Goal: Information Seeking & Learning: Learn about a topic

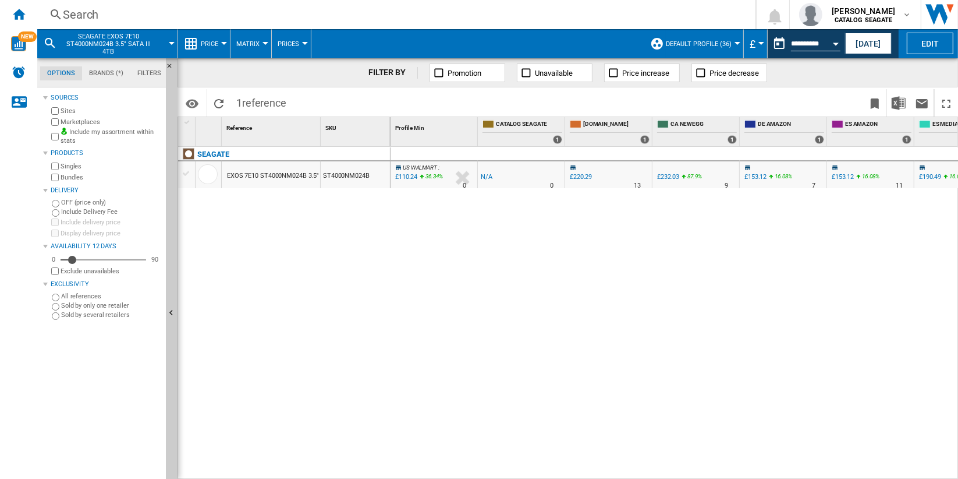
scroll to position [0, 654]
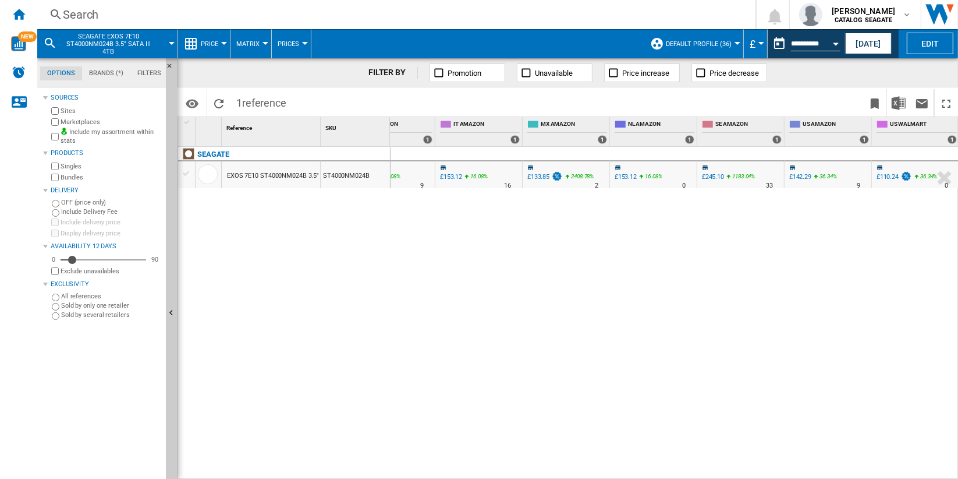
click at [95, 15] on div "Search" at bounding box center [394, 14] width 663 height 16
click at [817, 245] on div "US WALMART : -1.0 % £110.24 36.34 % N/A 0 US WALMART : -1.0 % -£1" at bounding box center [675, 313] width 568 height 333
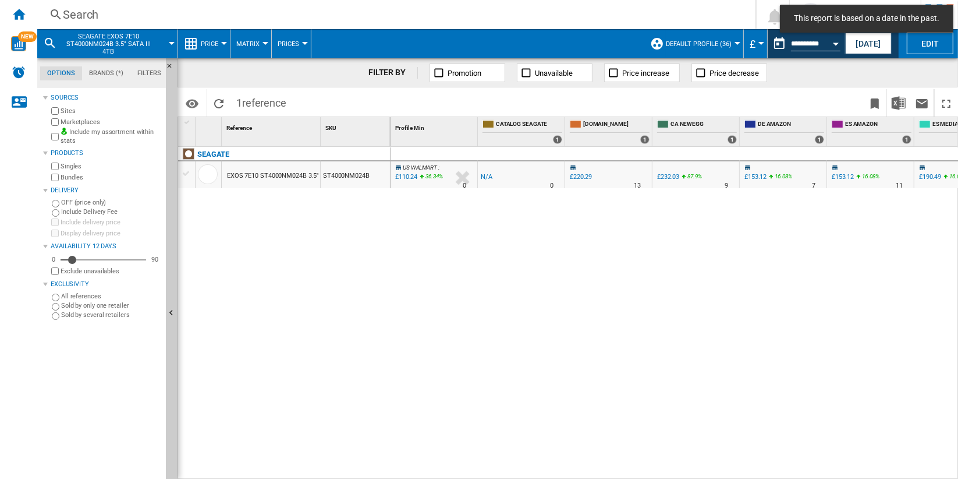
click at [87, 14] on div "Search" at bounding box center [394, 14] width 663 height 16
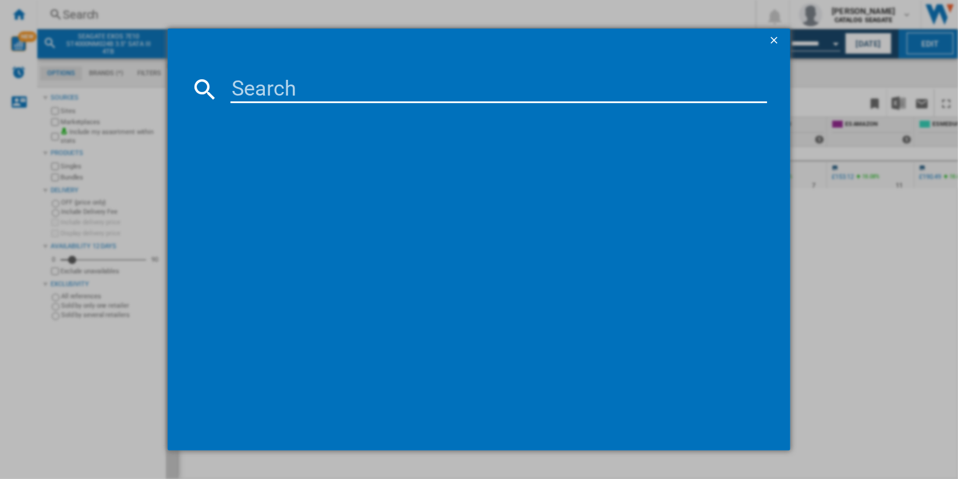
click at [317, 89] on input at bounding box center [499, 89] width 537 height 28
type input "WD40EFPX"
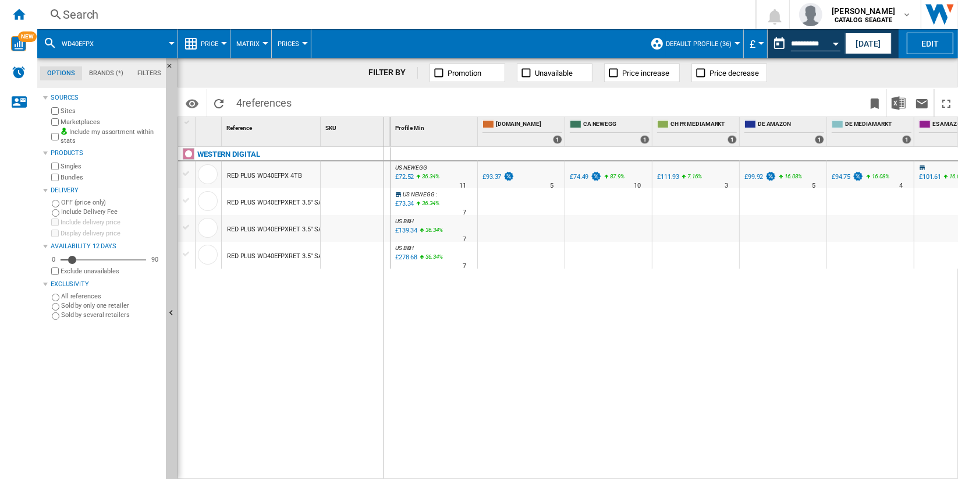
drag, startPoint x: 318, startPoint y: 130, endPoint x: 383, endPoint y: 130, distance: 64.6
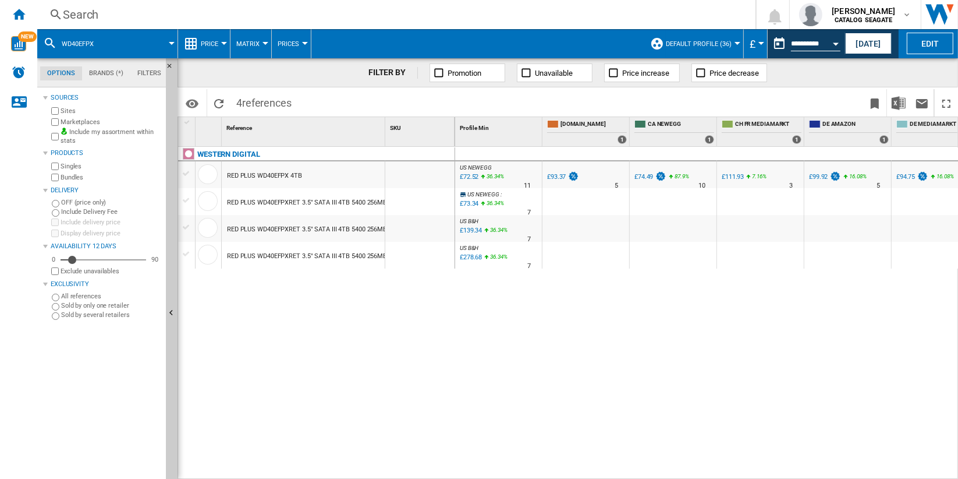
click at [83, 120] on label "Marketplaces" at bounding box center [111, 122] width 101 height 9
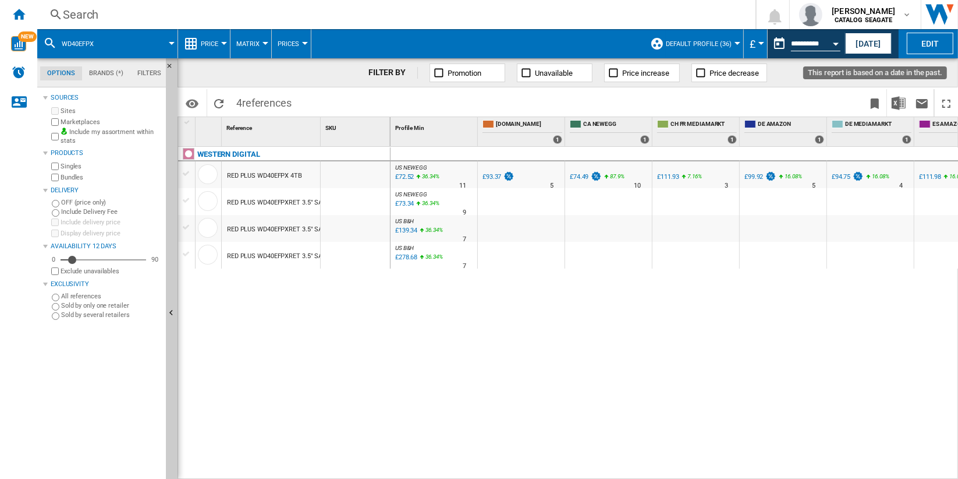
click at [827, 43] on button "Open calendar" at bounding box center [836, 41] width 21 height 21
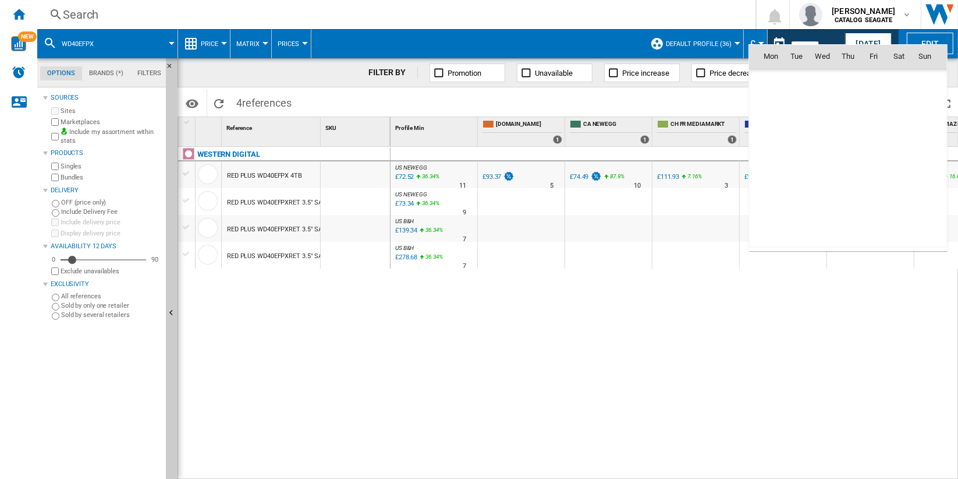
scroll to position [5554, 0]
click at [778, 157] on span "15" at bounding box center [771, 158] width 23 height 23
type input "**********"
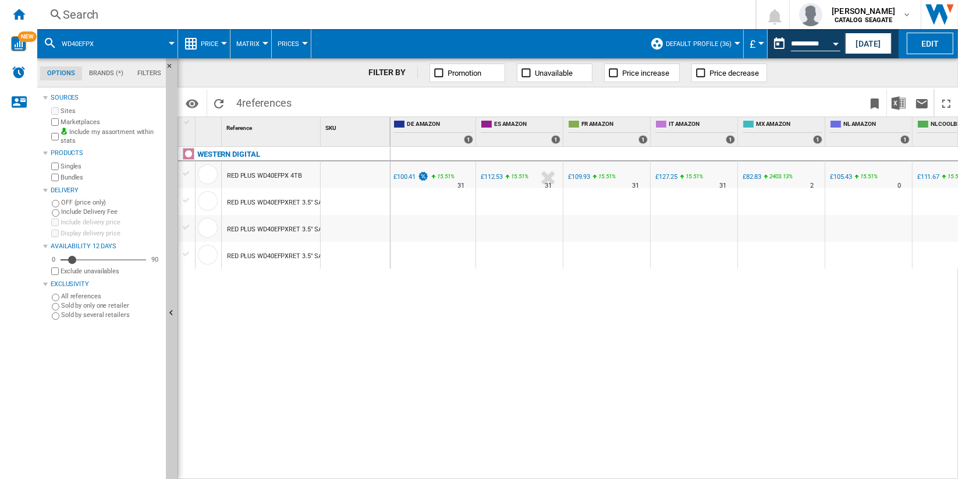
scroll to position [0, 365]
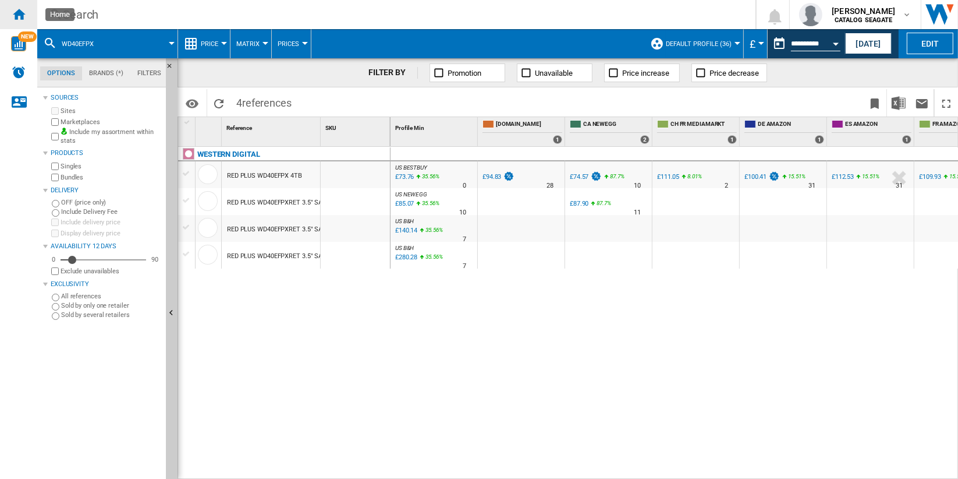
click at [23, 14] on ng-md-icon "Home" at bounding box center [19, 14] width 14 height 14
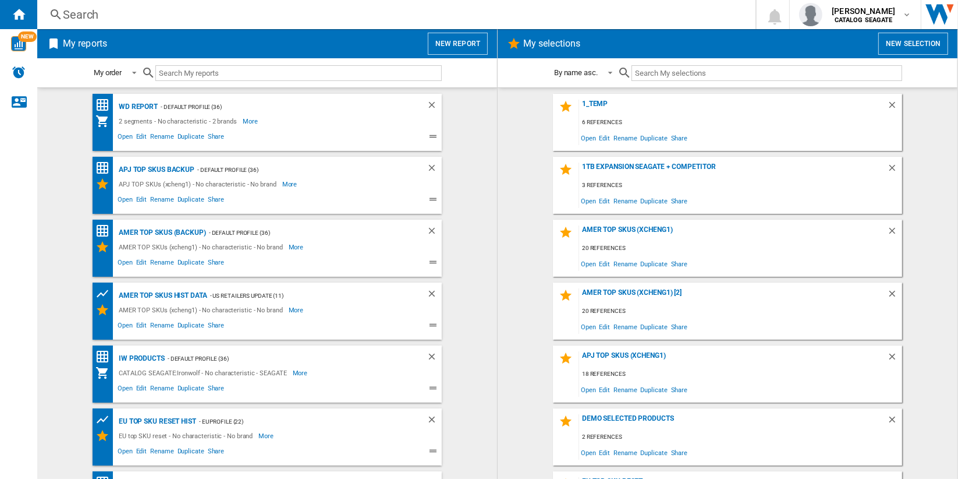
click at [468, 45] on button "New report" at bounding box center [458, 44] width 60 height 22
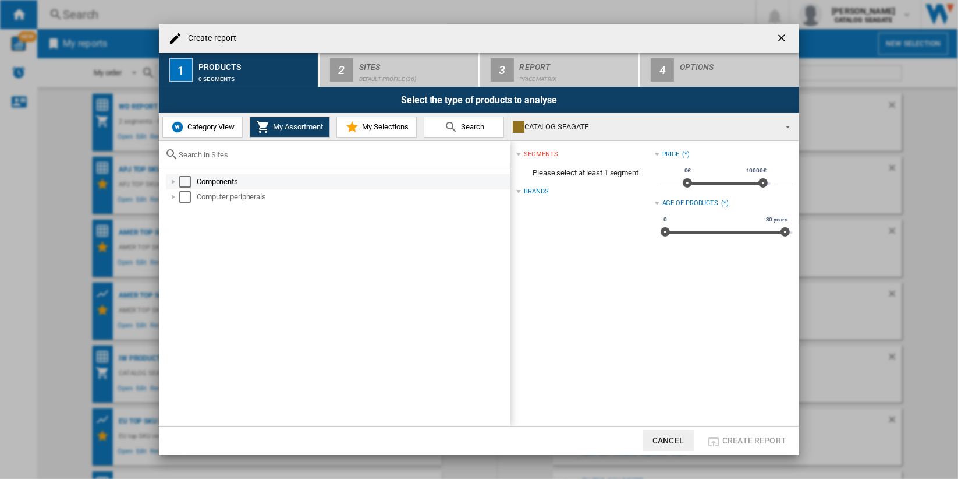
click at [184, 181] on div "Select" at bounding box center [185, 182] width 12 height 12
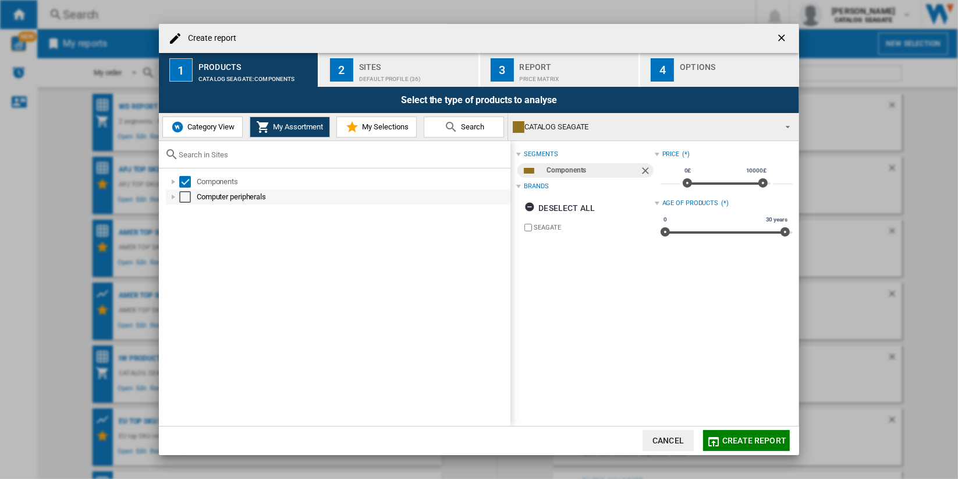
click at [185, 199] on div "Select" at bounding box center [185, 197] width 12 height 12
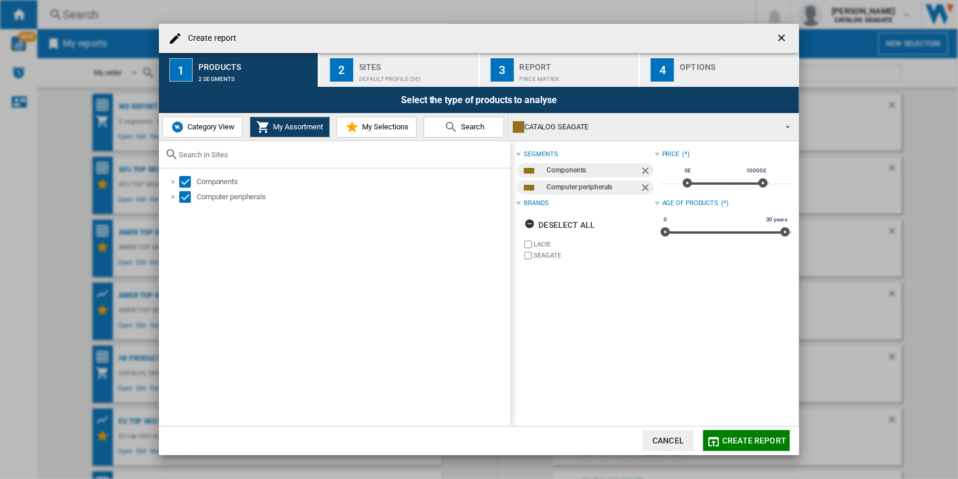
click at [220, 133] on button "Category View" at bounding box center [202, 126] width 80 height 21
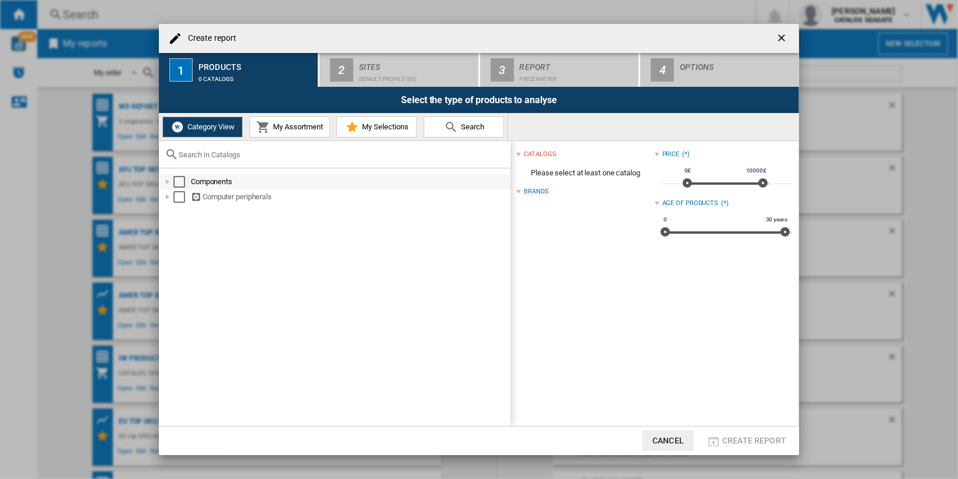
click at [182, 179] on div "Select" at bounding box center [180, 182] width 12 height 12
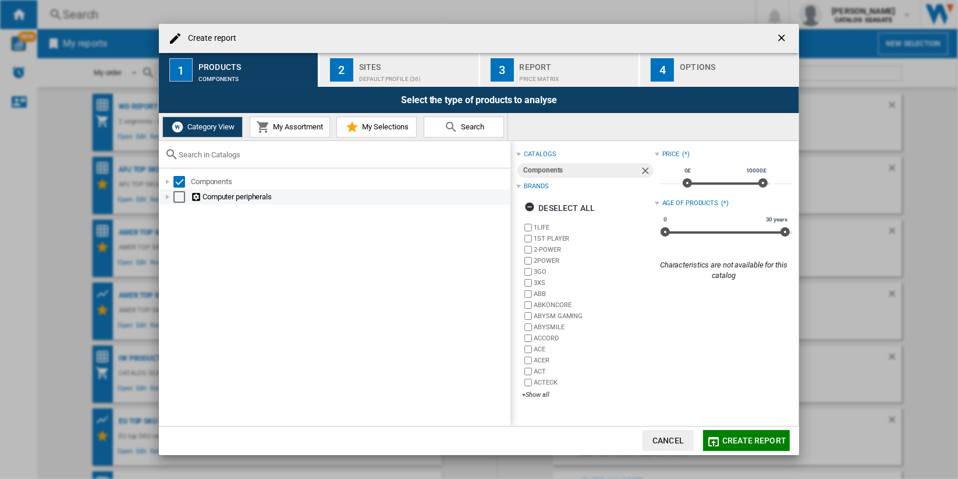
click at [180, 196] on div "Select" at bounding box center [180, 197] width 12 height 12
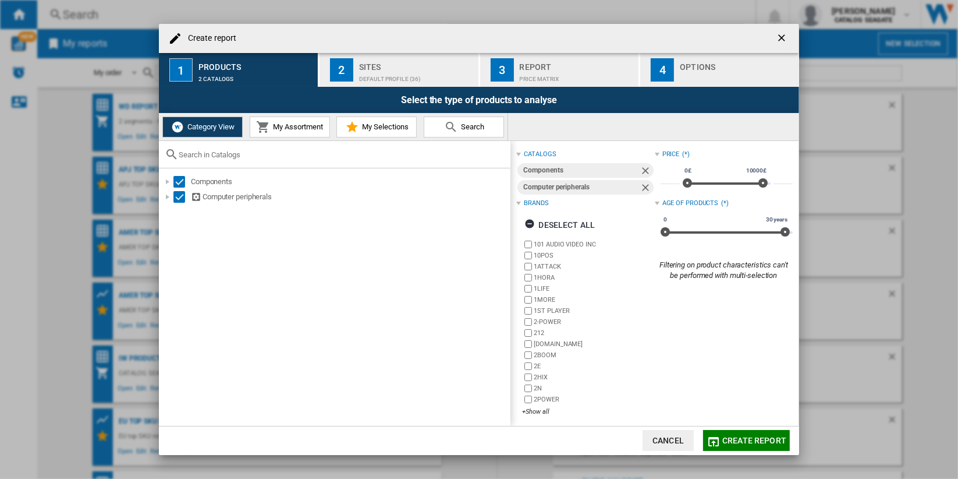
scroll to position [4, 0]
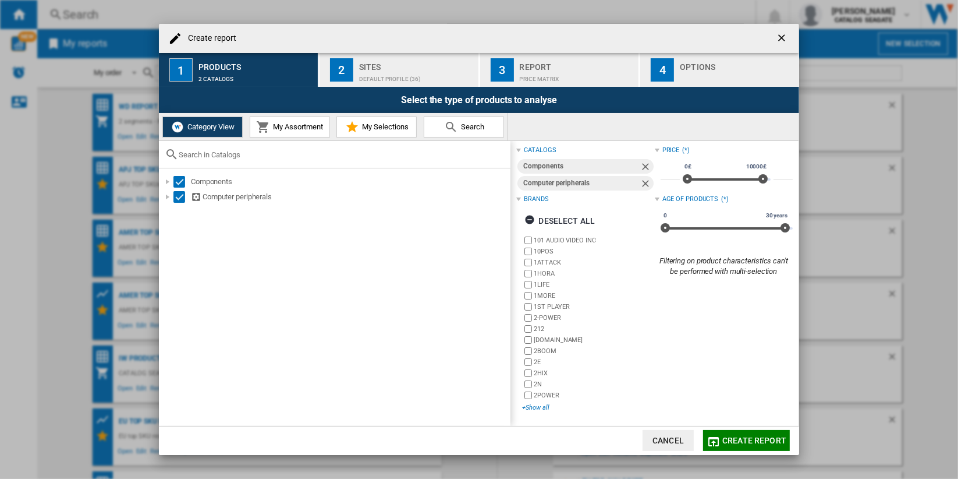
click at [544, 406] on div "+Show all" at bounding box center [588, 407] width 132 height 9
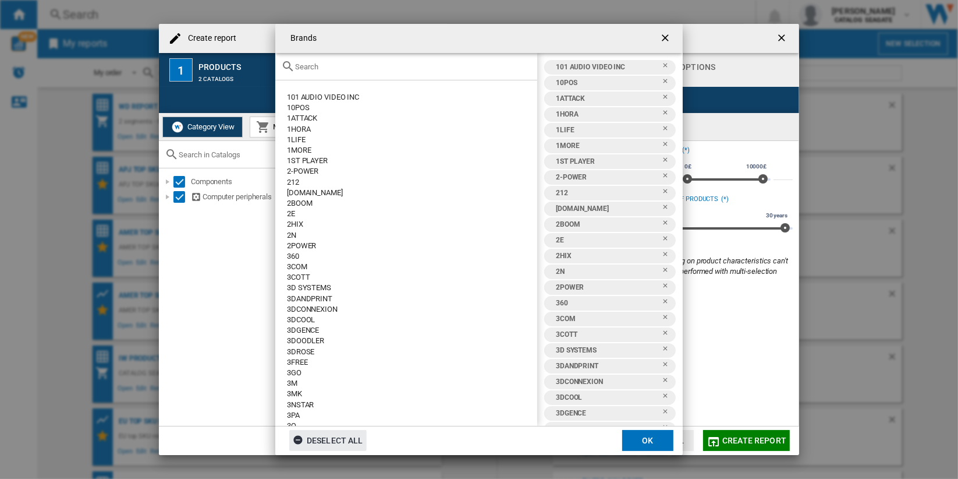
click at [348, 438] on div "Deselect all" at bounding box center [328, 440] width 70 height 21
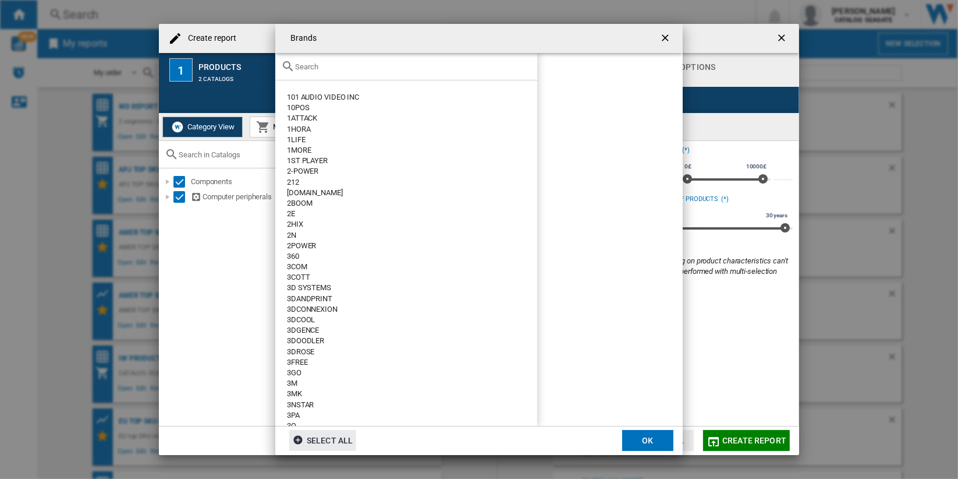
click at [339, 68] on input "text" at bounding box center [413, 66] width 236 height 9
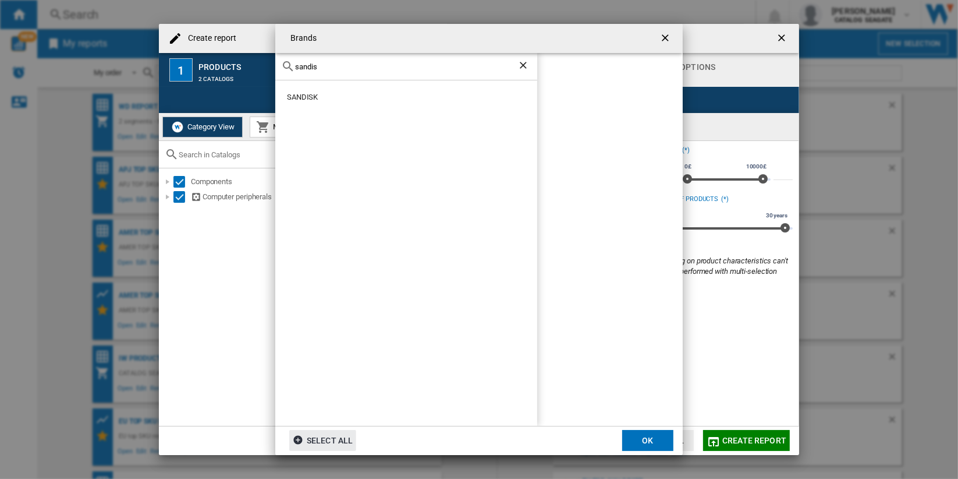
click at [338, 99] on div "SANDISK" at bounding box center [412, 97] width 250 height 10
click at [635, 430] on button "OK" at bounding box center [647, 440] width 51 height 21
click at [417, 70] on div "Default profile (36)" at bounding box center [416, 76] width 115 height 12
click at [373, 70] on div "Default profile (36)" at bounding box center [416, 76] width 115 height 12
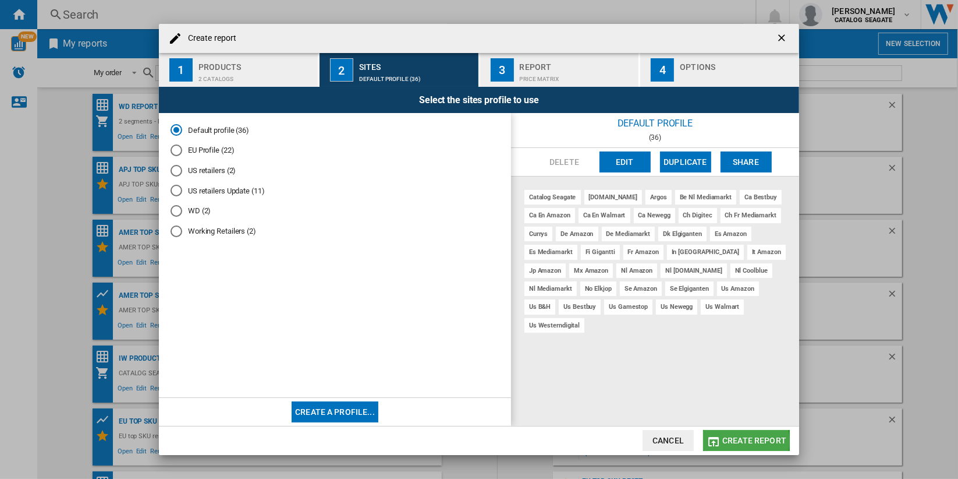
click at [742, 441] on span "Create report" at bounding box center [755, 440] width 64 height 9
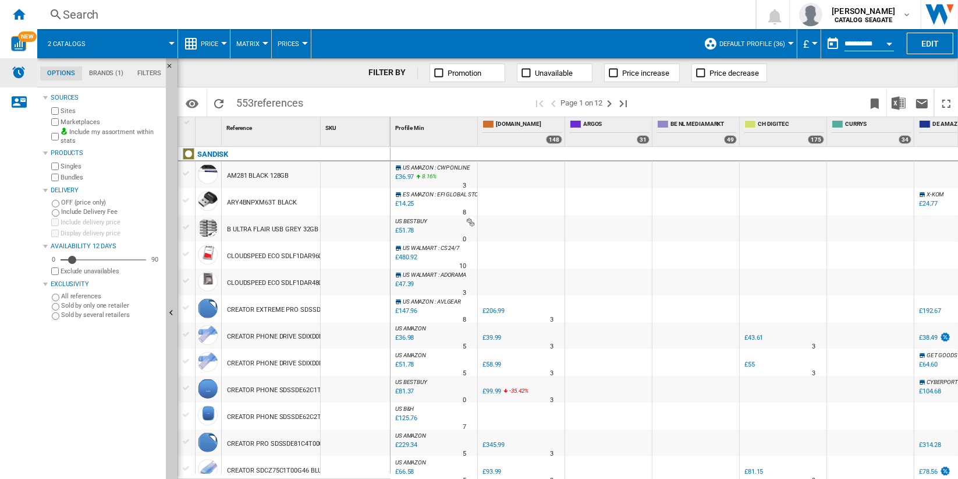
click at [21, 72] on img "Alerts" at bounding box center [19, 72] width 14 height 14
click at [19, 44] on img "WiseCard" at bounding box center [18, 43] width 15 height 15
